Goal: Task Accomplishment & Management: Manage account settings

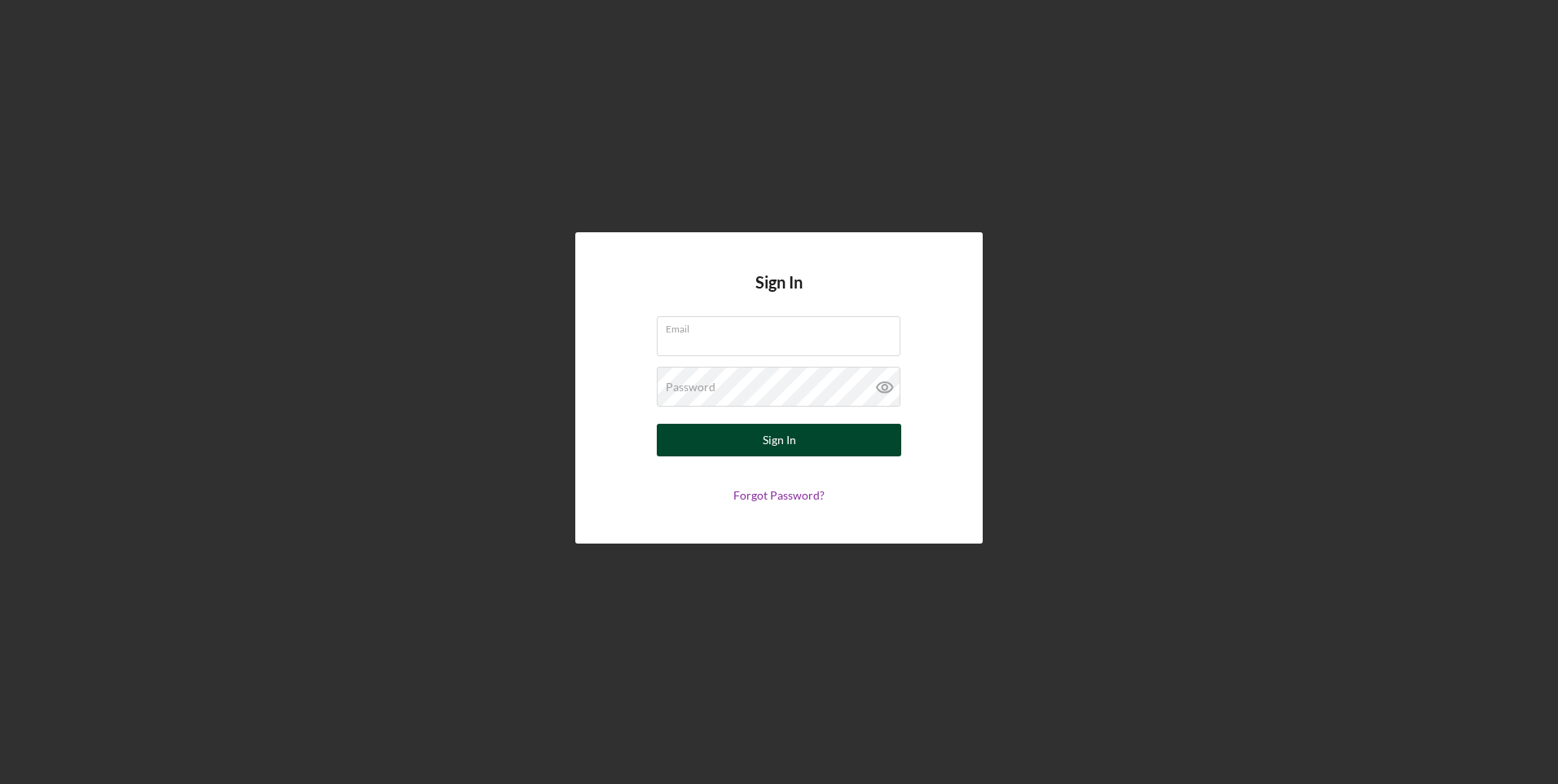
type input "[EMAIL_ADDRESS][DOMAIN_NAME]"
click at [792, 432] on div "Sign In" at bounding box center [779, 439] width 34 height 33
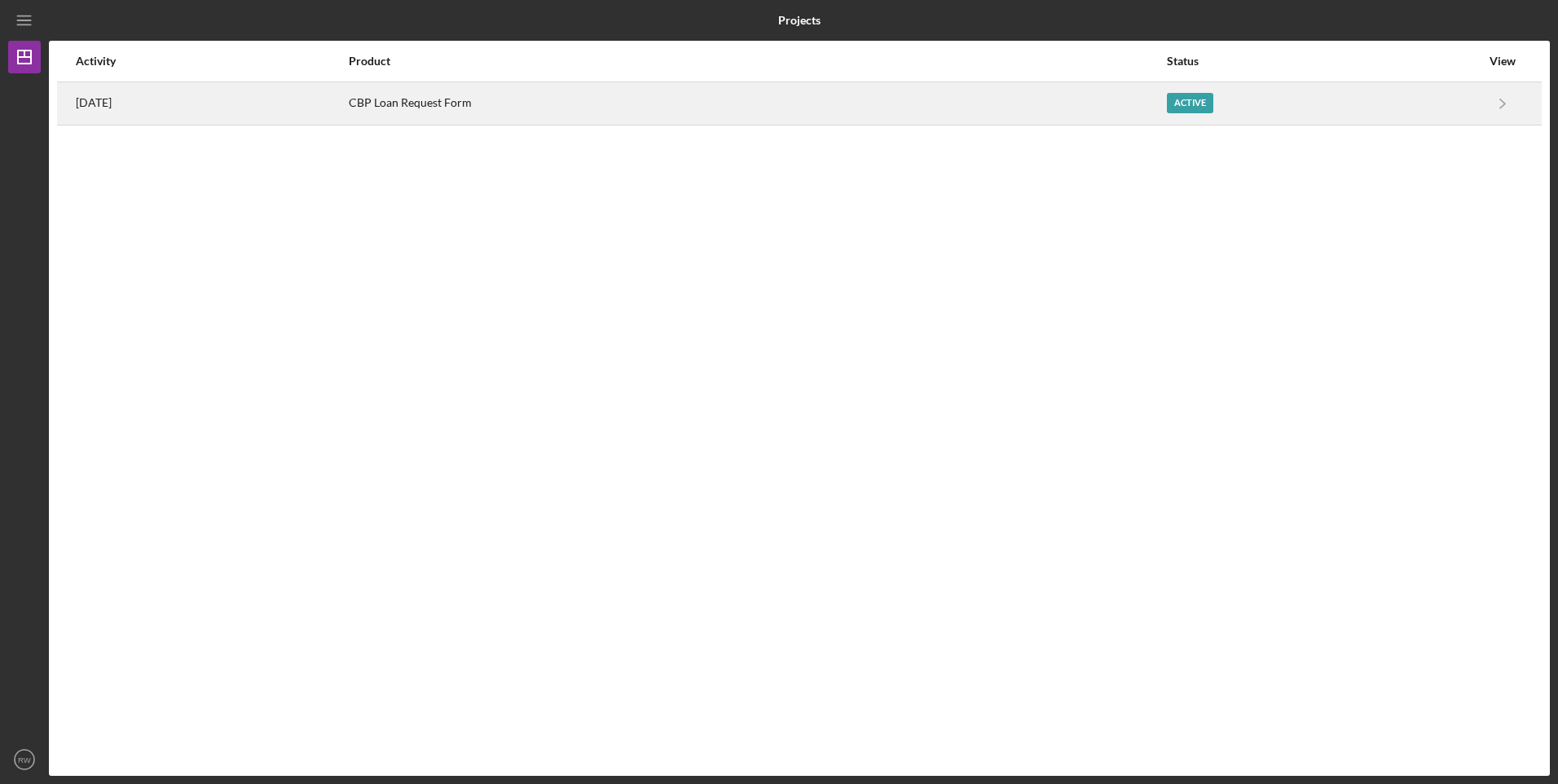
click at [482, 112] on div "CBP Loan Request Form" at bounding box center [757, 103] width 817 height 40
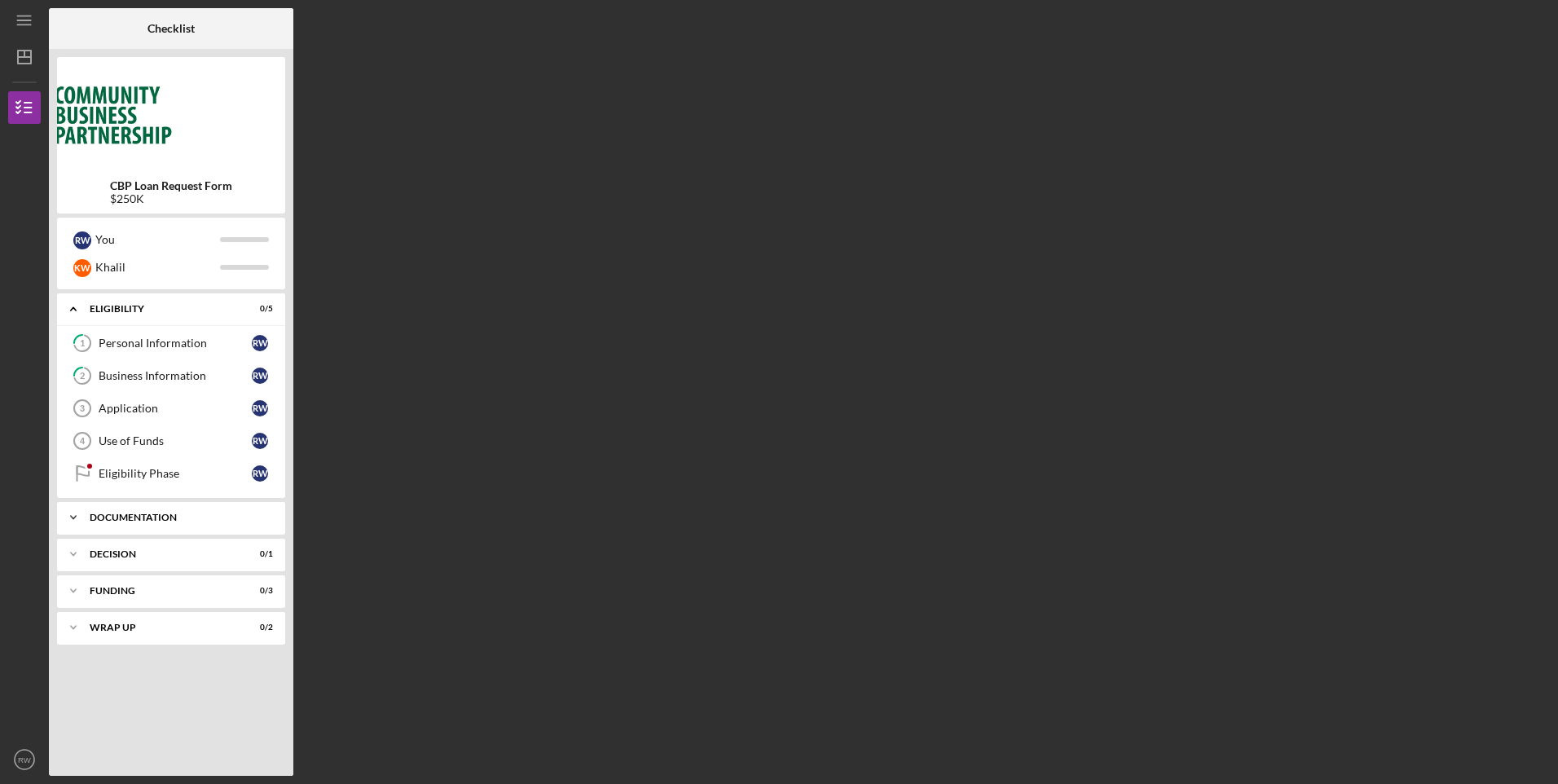
click at [197, 519] on div "Documentation" at bounding box center [178, 517] width 176 height 10
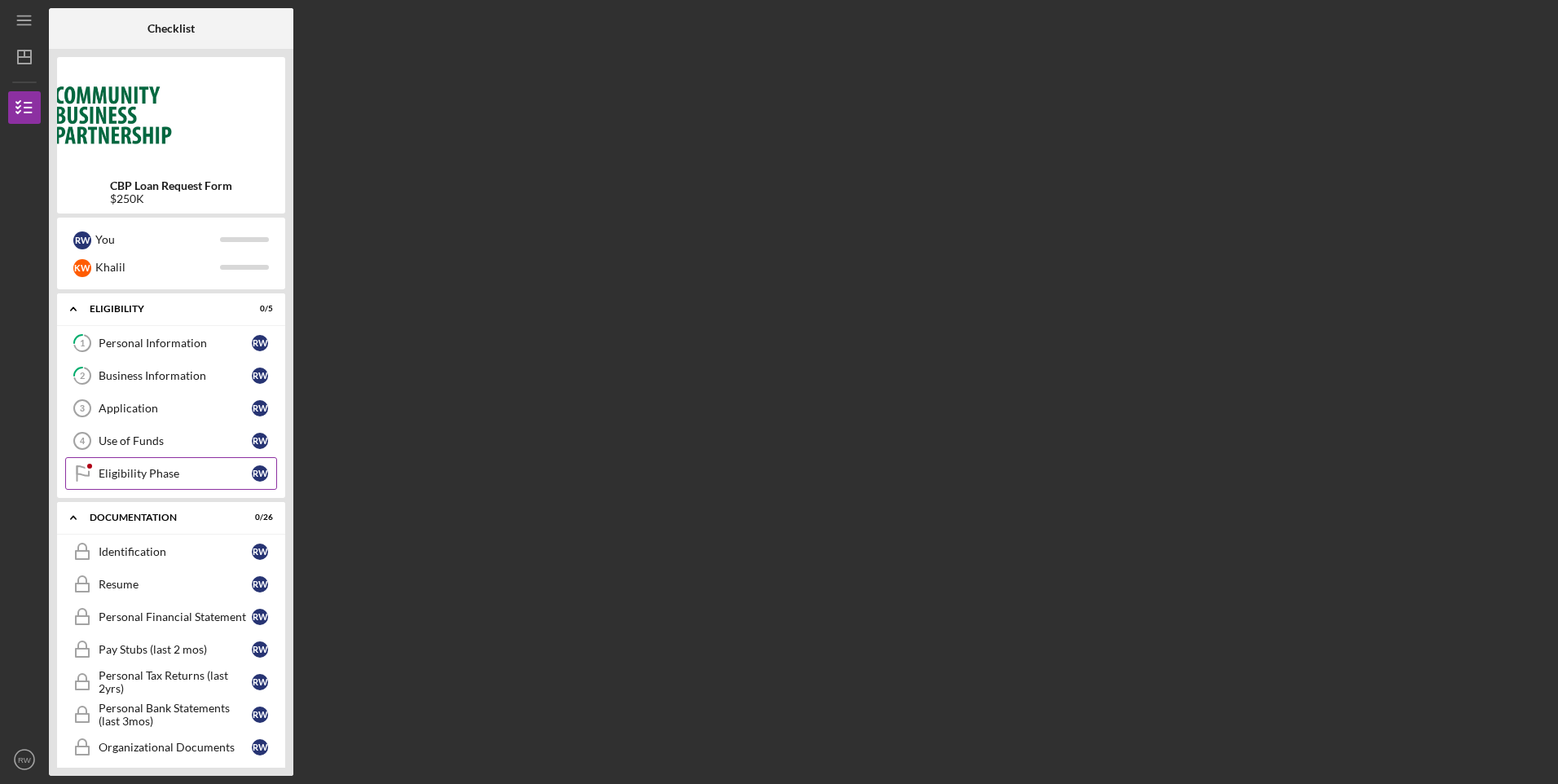
click at [143, 469] on div "Eligibility Phase" at bounding box center [175, 472] width 153 height 13
